Goal: Check status: Check status

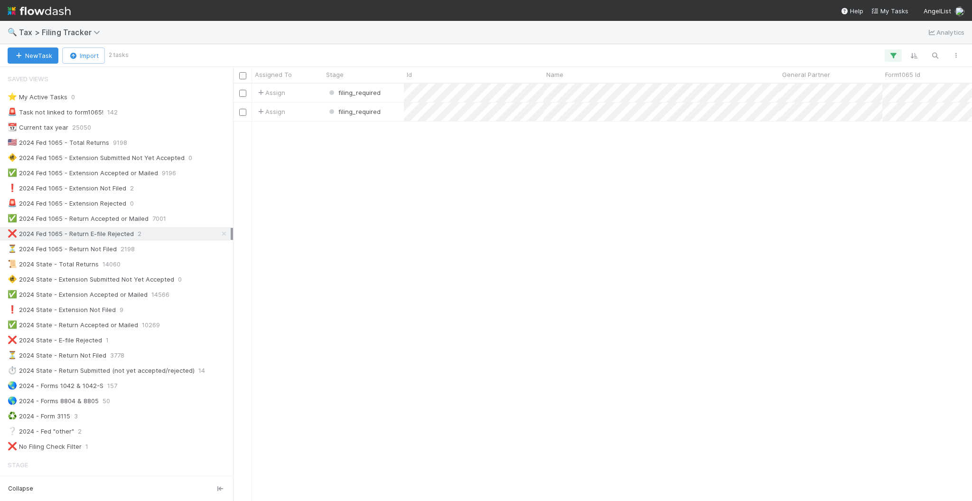
scroll to position [408, 729]
drag, startPoint x: 777, startPoint y: 296, endPoint x: 698, endPoint y: 522, distance: 240.0
click at [698, 500] on html "🔍 Tax > Filing Tracker Analytics New Task Import 2 tasks Assigned To Stage Id N…" at bounding box center [486, 250] width 972 height 501
click at [131, 336] on div "❌ 2024 State - E-file Rejected 1" at bounding box center [119, 340] width 223 height 12
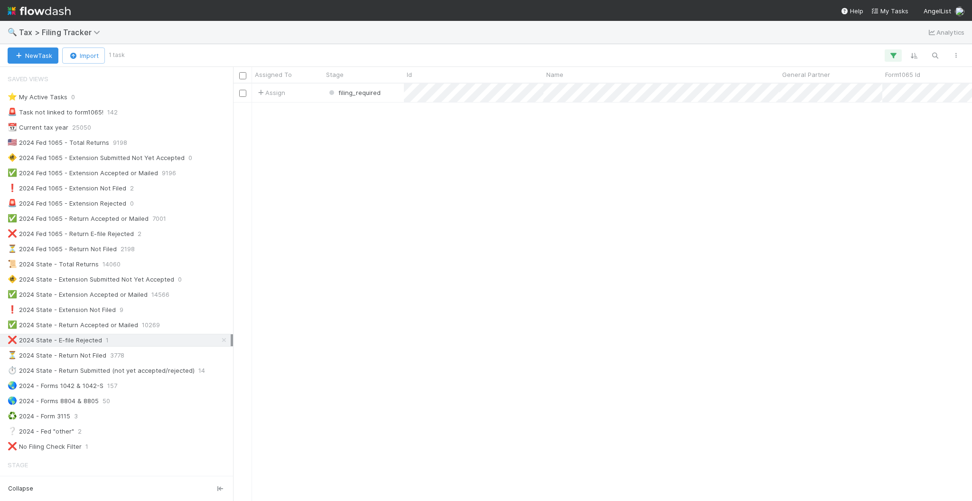
scroll to position [408, 729]
click at [157, 229] on div "❌ 2024 Fed 1065 - Return E-file Rejected 2" at bounding box center [119, 234] width 223 height 12
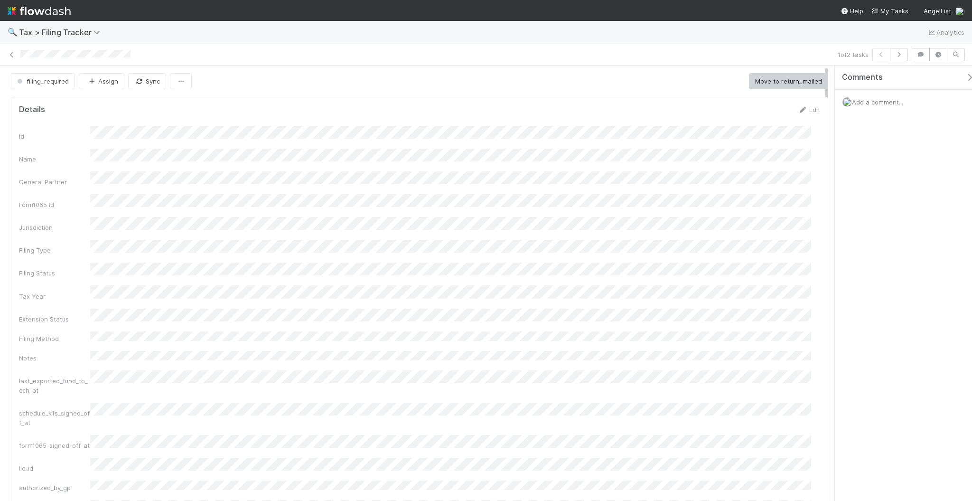
click at [866, 98] on span "Add a comment..." at bounding box center [877, 102] width 51 height 8
click at [883, 318] on button "Add Comment" at bounding box center [877, 318] width 55 height 16
click at [878, 104] on div "Add a comment..." at bounding box center [908, 102] width 147 height 25
click at [876, 102] on span "Add a comment..." at bounding box center [877, 102] width 51 height 8
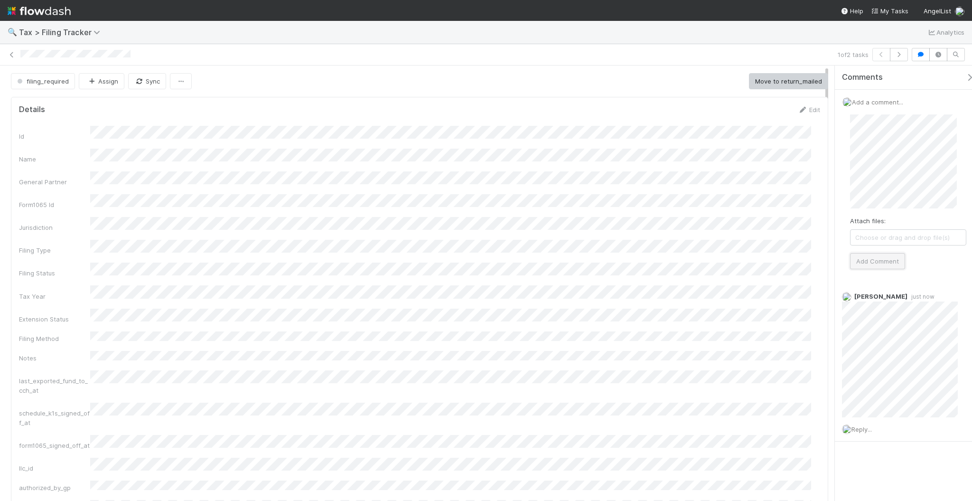
click at [882, 262] on button "Add Comment" at bounding box center [877, 261] width 55 height 16
